Goal: Contribute content: Add original content to the website for others to see

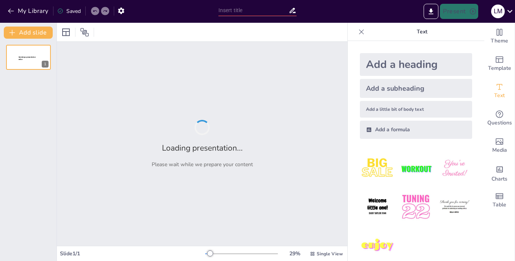
type input "The Role of Regression in Data-Driven Decision Making"
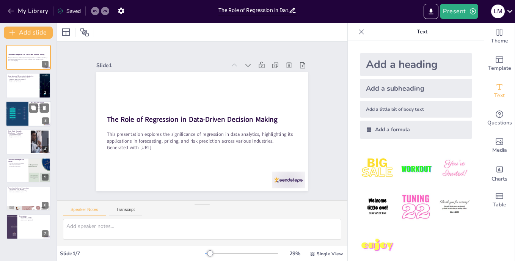
click at [19, 118] on div at bounding box center [17, 114] width 33 height 26
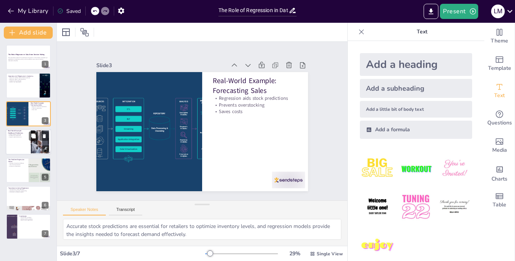
click at [28, 142] on div at bounding box center [29, 142] width 46 height 26
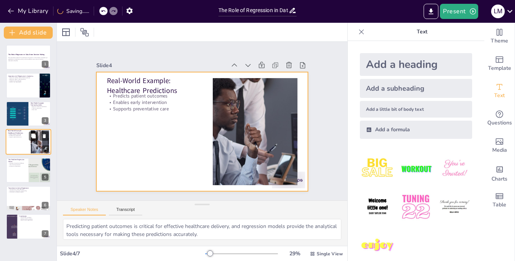
click at [24, 151] on div at bounding box center [29, 142] width 46 height 26
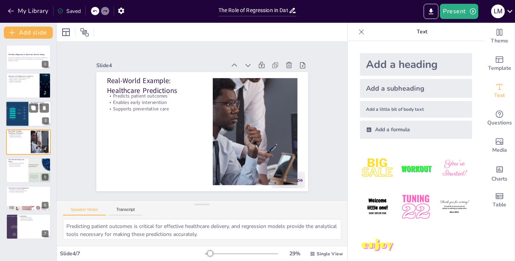
click at [19, 118] on div at bounding box center [17, 114] width 33 height 26
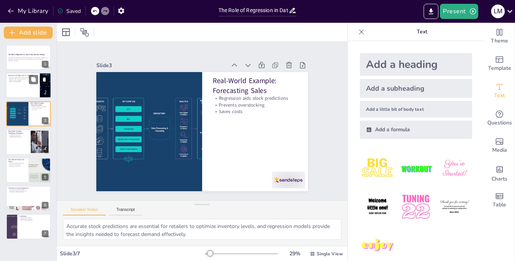
click at [28, 88] on div at bounding box center [29, 86] width 46 height 26
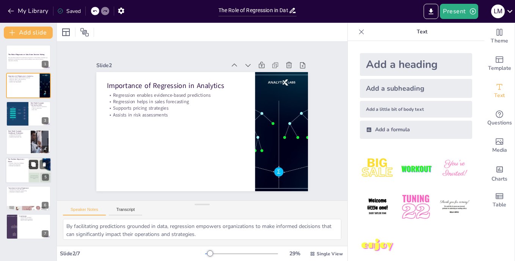
click at [33, 160] on button at bounding box center [33, 164] width 9 height 9
type textarea "Forecasting is fraught with uncertainty, but regression models help mitigate th…"
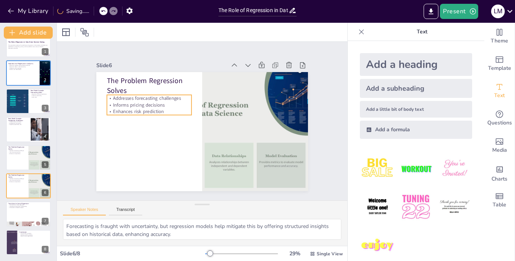
click at [138, 102] on p "Informs pricing decisions" at bounding box center [149, 105] width 85 height 6
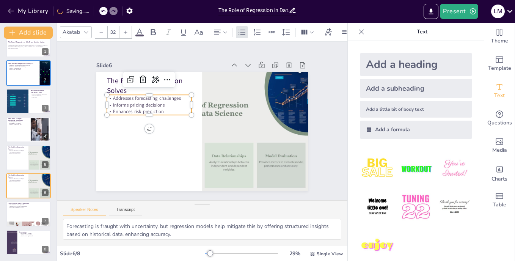
click at [138, 102] on p "Informs pricing decisions" at bounding box center [149, 105] width 85 height 6
click at [132, 102] on p "Informs pricing decisions" at bounding box center [149, 105] width 85 height 6
click at [115, 6] on button "button" at bounding box center [121, 11] width 14 height 14
click at [122, 11] on icon "button" at bounding box center [121, 11] width 8 height 8
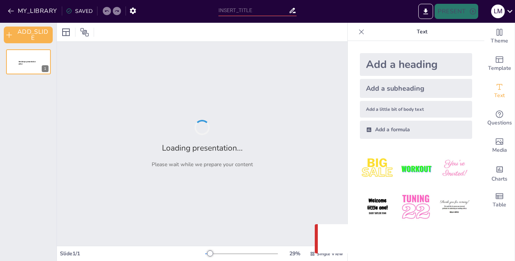
type input "The Role of Regression in Data-Driven Decision Making"
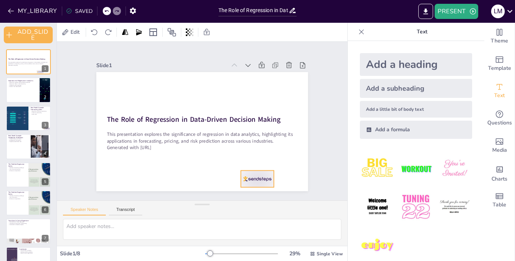
drag, startPoint x: 283, startPoint y: 177, endPoint x: 252, endPoint y: 176, distance: 31.1
click at [252, 176] on div at bounding box center [257, 179] width 33 height 17
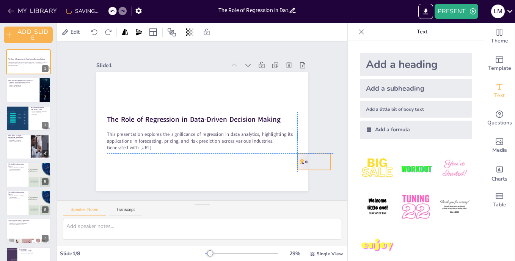
drag, startPoint x: 250, startPoint y: 170, endPoint x: 310, endPoint y: 159, distance: 61.8
click at [310, 159] on div "Slide 1 The Role of Regression in Data-Driven Decision Making This presentation…" at bounding box center [201, 121] width 267 height 166
drag, startPoint x: 310, startPoint y: 159, endPoint x: 327, endPoint y: 159, distance: 16.7
click at [327, 159] on div "Slide 1 The Role of Regression in Data-Driven Decision Making This presentation…" at bounding box center [202, 121] width 328 height 299
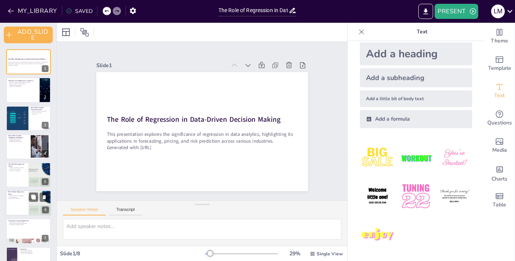
scroll to position [17, 0]
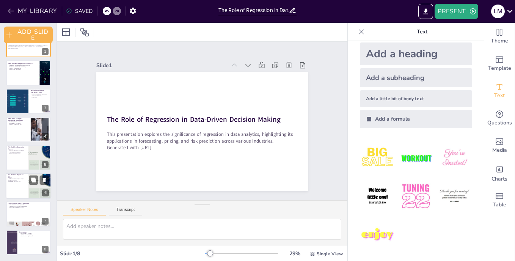
click at [13, 189] on div at bounding box center [29, 186] width 46 height 26
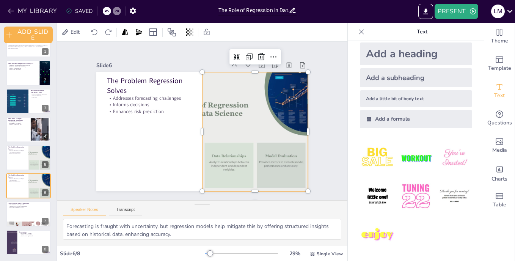
click at [223, 105] on div at bounding box center [253, 137] width 223 height 141
click at [223, 105] on div at bounding box center [242, 156] width 243 height 209
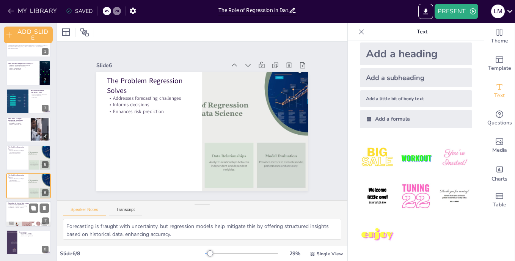
click at [33, 216] on div at bounding box center [29, 214] width 46 height 26
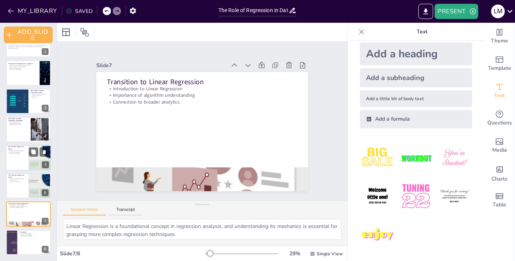
scroll to position [0, 0]
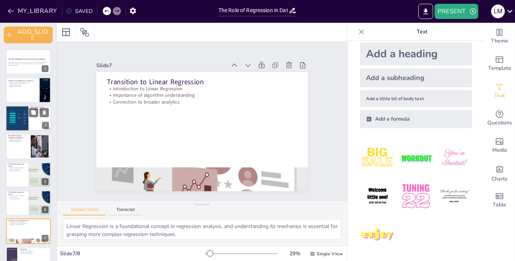
click at [18, 119] on div at bounding box center [17, 118] width 33 height 26
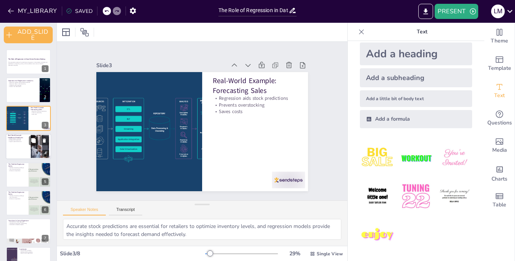
click at [27, 151] on div at bounding box center [29, 146] width 46 height 26
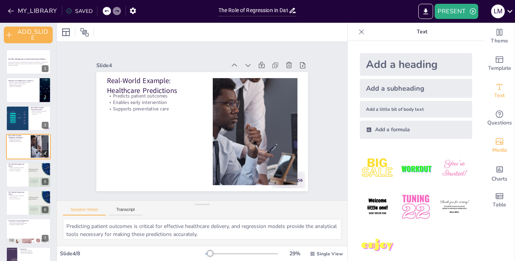
click at [495, 137] on icon "Add images, graphics, shapes or video" at bounding box center [499, 141] width 9 height 9
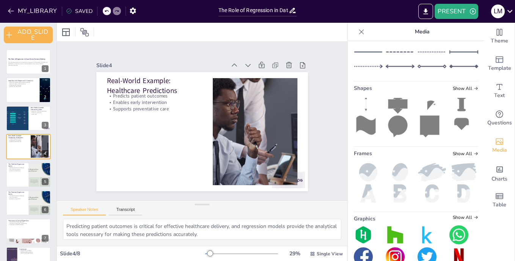
scroll to position [135, 0]
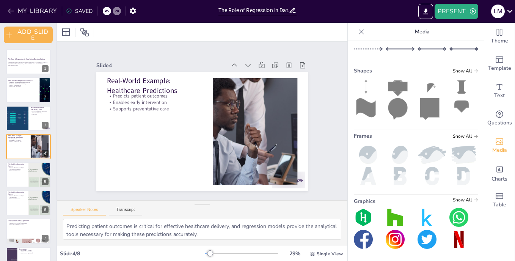
click at [388, 236] on img at bounding box center [395, 239] width 19 height 19
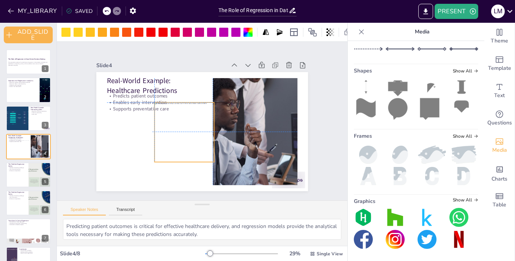
drag, startPoint x: 193, startPoint y: 131, endPoint x: 170, endPoint y: 131, distance: 22.8
click at [170, 131] on div at bounding box center [184, 132] width 60 height 60
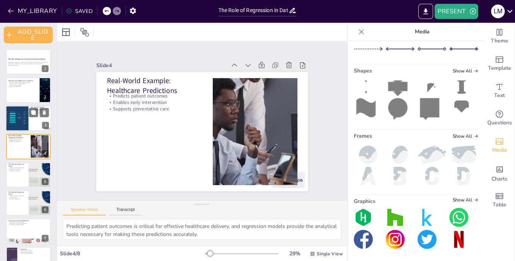
click at [19, 124] on div at bounding box center [17, 118] width 33 height 26
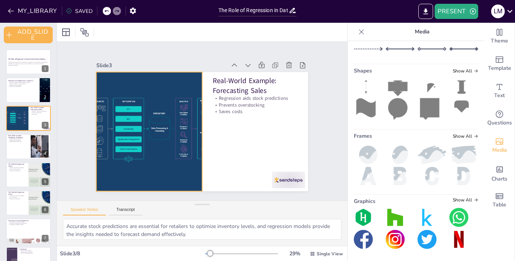
click at [121, 127] on div at bounding box center [149, 131] width 152 height 119
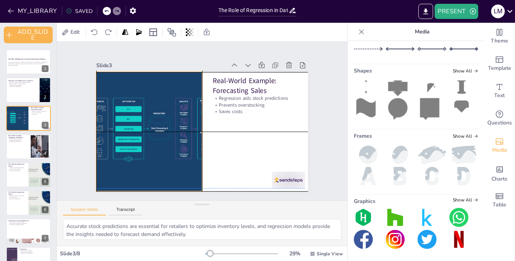
click at [172, 128] on div at bounding box center [149, 131] width 152 height 119
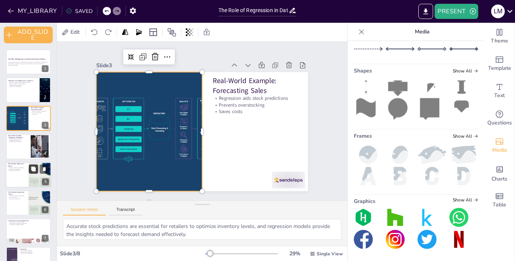
click at [35, 171] on icon at bounding box center [33, 168] width 5 height 5
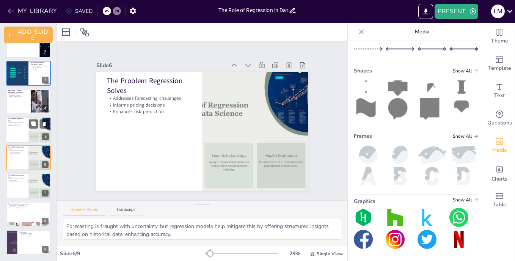
scroll to position [0, 0]
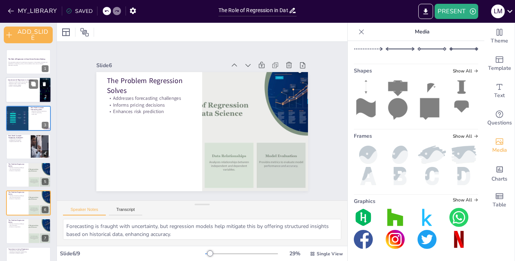
click at [22, 94] on div at bounding box center [29, 90] width 46 height 26
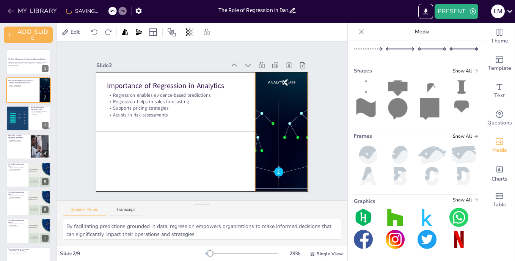
click at [269, 144] on div at bounding box center [281, 131] width 205 height 119
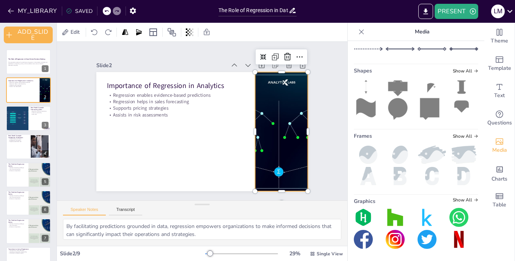
click at [196, 62] on div "Slide 2" at bounding box center [161, 65] width 130 height 7
click at [235, 49] on div "Slide 1 The Role of Regression in Data-Driven Decision Making This presentation…" at bounding box center [202, 121] width 250 height 214
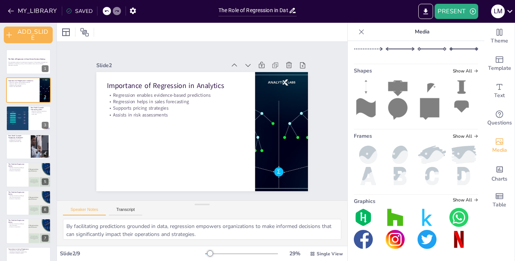
click at [358, 31] on icon at bounding box center [362, 32] width 8 height 8
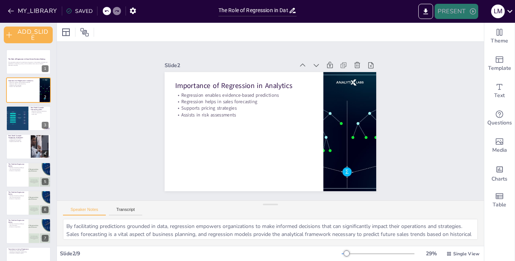
click at [450, 10] on button "PRESENT" at bounding box center [456, 11] width 43 height 15
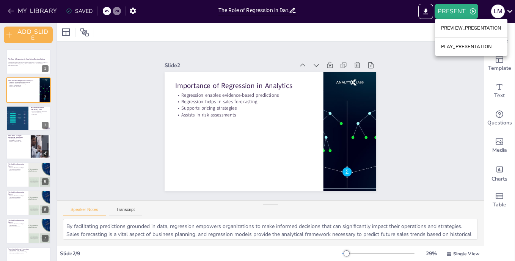
click at [424, 70] on div at bounding box center [257, 130] width 515 height 261
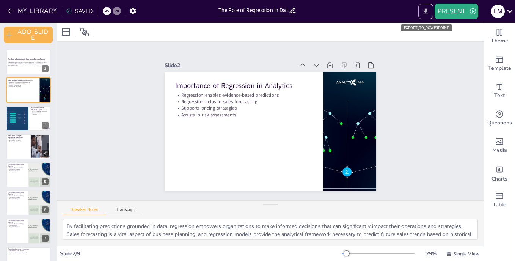
click at [426, 17] on button "EXPORT_TO_POWERPOINT" at bounding box center [425, 11] width 15 height 15
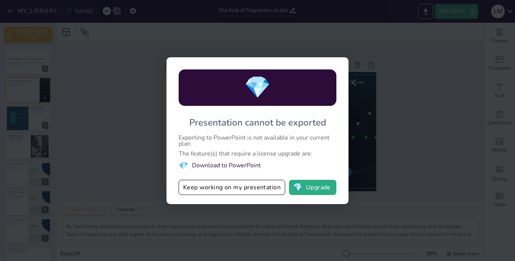
click at [375, 114] on div "💎 Presentation cannot be exported Exporting to PowerPoint is not available in y…" at bounding box center [257, 130] width 515 height 261
click at [271, 42] on div "💎 Presentation cannot be exported Exporting to PowerPoint is not available in y…" at bounding box center [257, 130] width 515 height 261
click at [265, 45] on div "💎 Presentation cannot be exported Exporting to PowerPoint is not available in y…" at bounding box center [257, 130] width 515 height 261
click at [276, 86] on div "💎" at bounding box center [258, 87] width 158 height 36
click at [331, 74] on div "💎" at bounding box center [258, 87] width 158 height 36
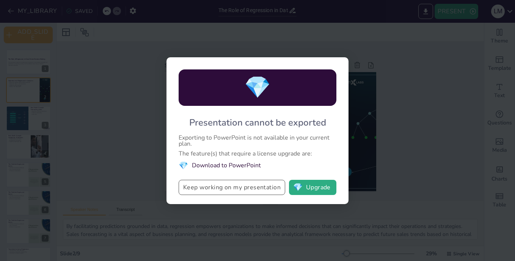
click at [239, 186] on button "Keep working on my presentation" at bounding box center [232, 187] width 107 height 15
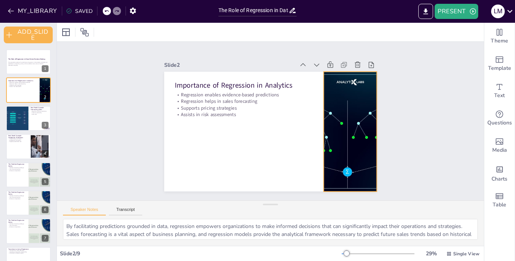
click at [337, 103] on div at bounding box center [350, 131] width 206 height 119
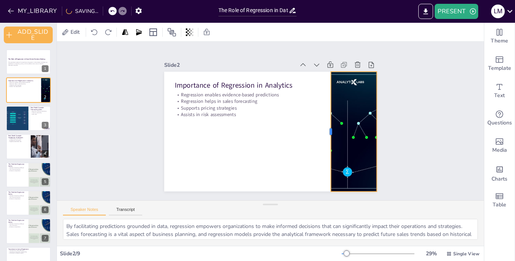
drag, startPoint x: 318, startPoint y: 130, endPoint x: 325, endPoint y: 129, distance: 7.7
click at [325, 129] on div at bounding box center [328, 131] width 6 height 119
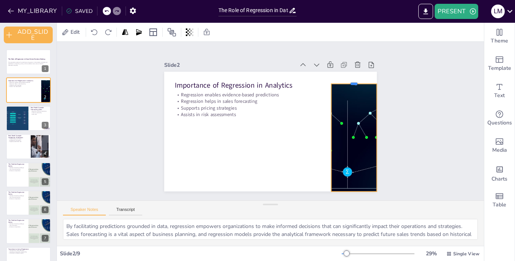
drag, startPoint x: 346, startPoint y: 68, endPoint x: 347, endPoint y: 80, distance: 12.1
click at [347, 106] on div at bounding box center [363, 118] width 44 height 24
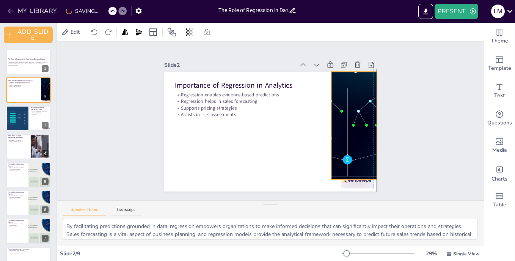
drag, startPoint x: 346, startPoint y: 110, endPoint x: 345, endPoint y: 94, distance: 15.2
click at [345, 94] on div at bounding box center [349, 136] width 226 height 160
click at [347, 177] on div at bounding box center [346, 144] width 233 height 177
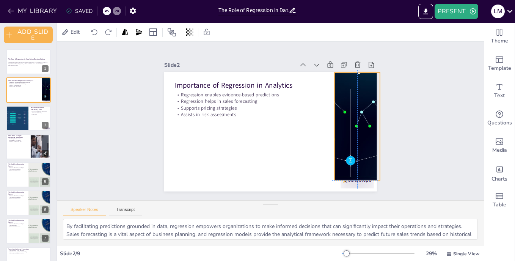
click at [349, 173] on div at bounding box center [353, 129] width 218 height 140
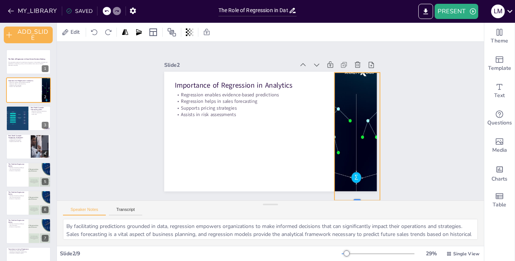
drag, startPoint x: 352, startPoint y: 179, endPoint x: 353, endPoint y: 199, distance: 20.1
click at [353, 199] on div "Slide 1 The Role of Regression in Data-Driven Decision Making This presentation…" at bounding box center [270, 121] width 427 height 159
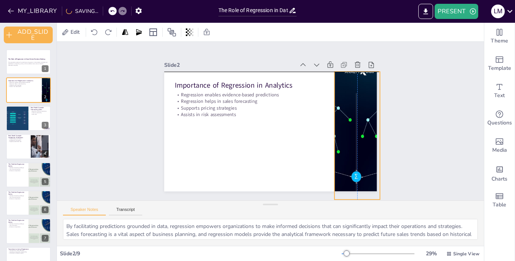
click at [345, 166] on div at bounding box center [359, 130] width 218 height 140
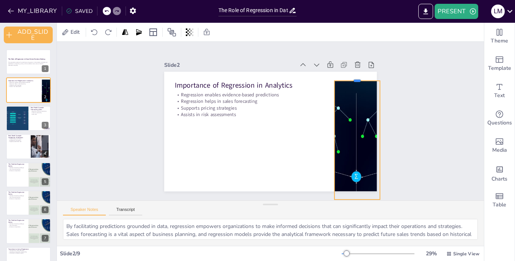
drag, startPoint x: 350, startPoint y: 68, endPoint x: 350, endPoint y: 77, distance: 9.1
click at [350, 77] on div at bounding box center [357, 78] width 46 height 6
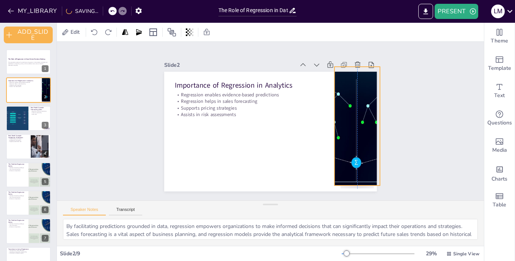
drag, startPoint x: 349, startPoint y: 153, endPoint x: 349, endPoint y: 140, distance: 13.7
click at [349, 140] on div at bounding box center [358, 125] width 231 height 162
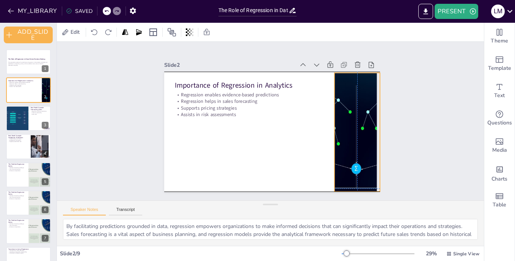
drag, startPoint x: 351, startPoint y: 181, endPoint x: 351, endPoint y: 186, distance: 4.9
click at [351, 186] on div at bounding box center [358, 131] width 231 height 162
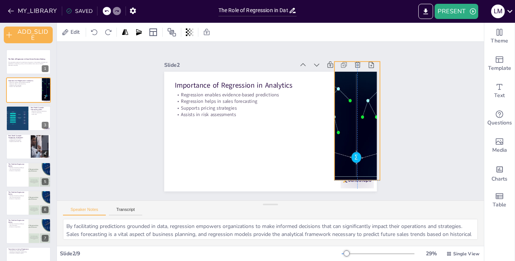
drag, startPoint x: 350, startPoint y: 167, endPoint x: 349, endPoint y: 155, distance: 12.2
click at [349, 154] on div at bounding box center [348, 164] width 258 height 241
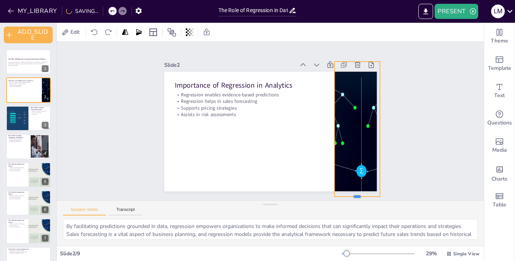
drag, startPoint x: 352, startPoint y: 179, endPoint x: 352, endPoint y: 196, distance: 16.3
click at [352, 196] on div "Slide 1 The Role of Regression in Data-Driven Decision Making This presentation…" at bounding box center [270, 121] width 455 height 283
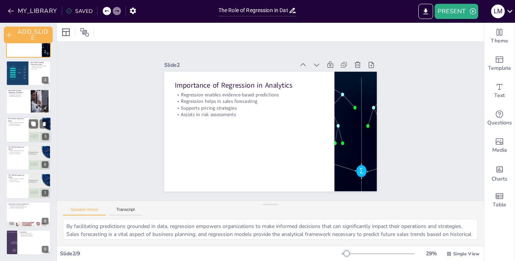
click at [15, 125] on p "Enhances risk prediction" at bounding box center [17, 125] width 18 height 2
type textarea "Forecasting is fraught with uncertainty, but regression models help mitigate th…"
